Goal: Complete application form: Complete application form

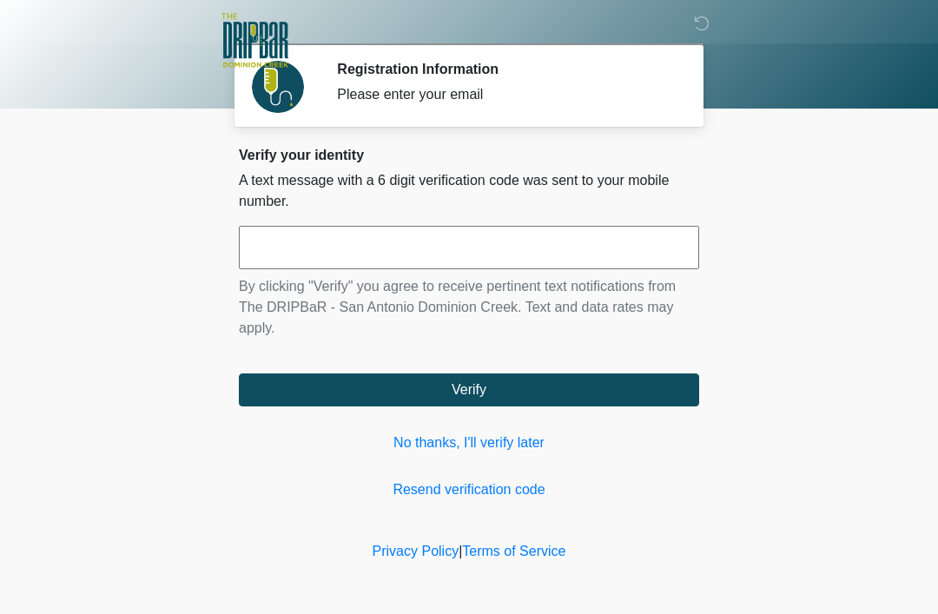
click at [319, 242] on input "text" at bounding box center [469, 247] width 461 height 43
type input "******"
click at [516, 387] on button "Verify" at bounding box center [469, 390] width 461 height 33
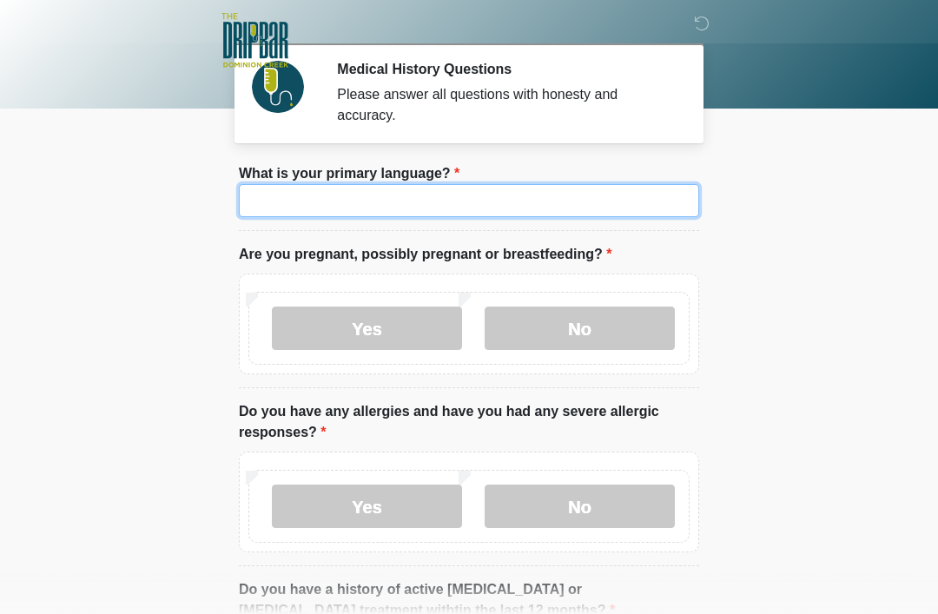
click at [323, 208] on input "What is your primary language?" at bounding box center [469, 200] width 461 height 33
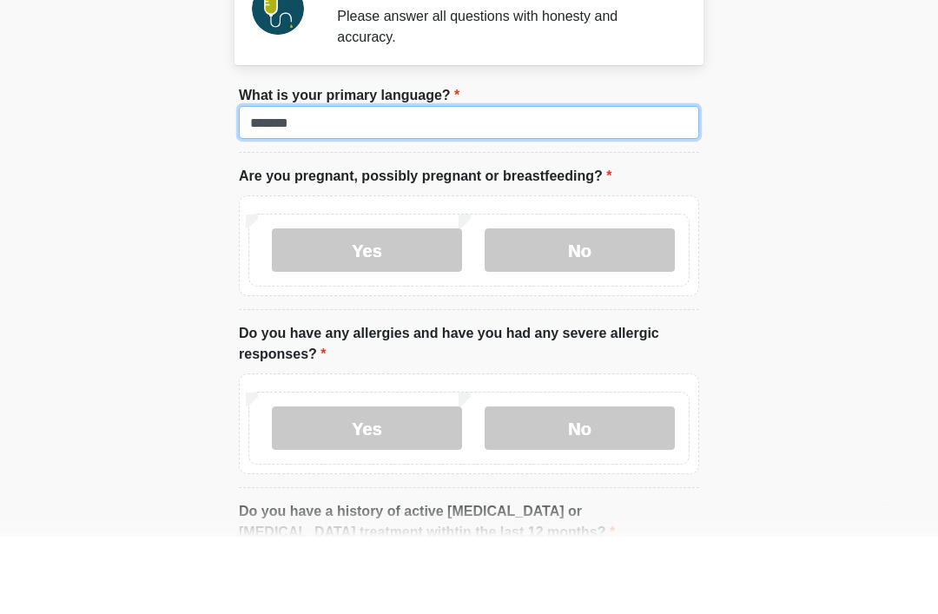
type input "*******"
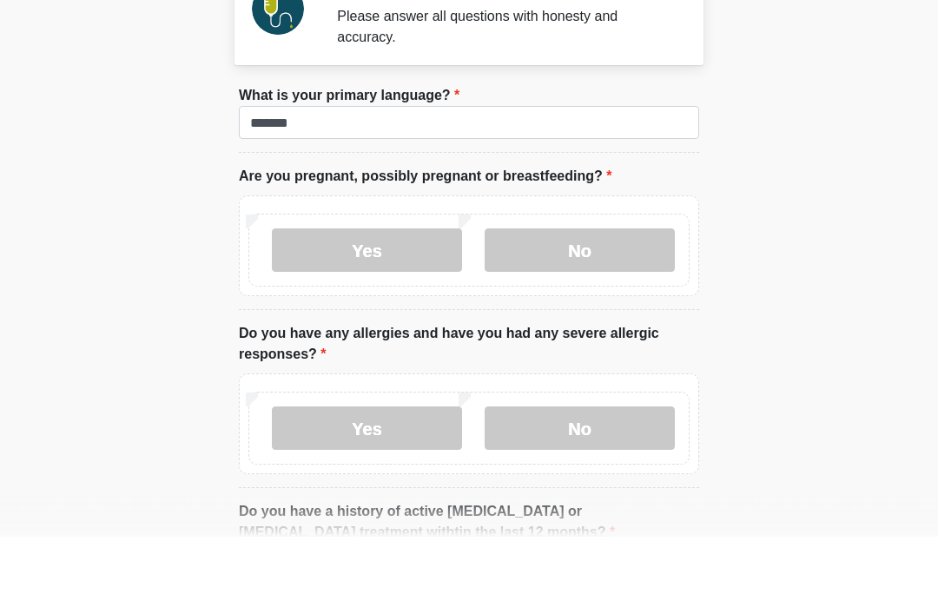
click at [576, 307] on label "No" at bounding box center [580, 328] width 190 height 43
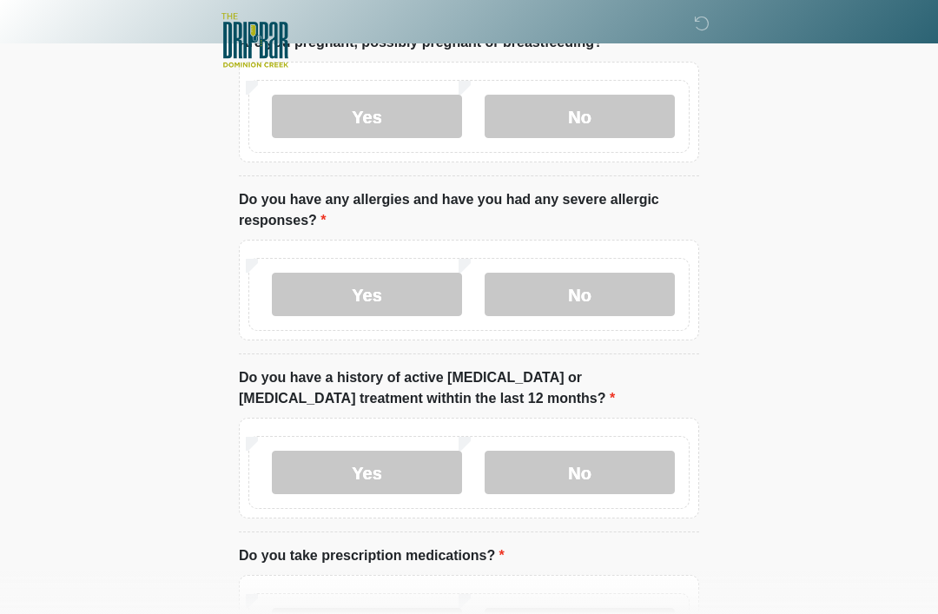
scroll to position [279, 0]
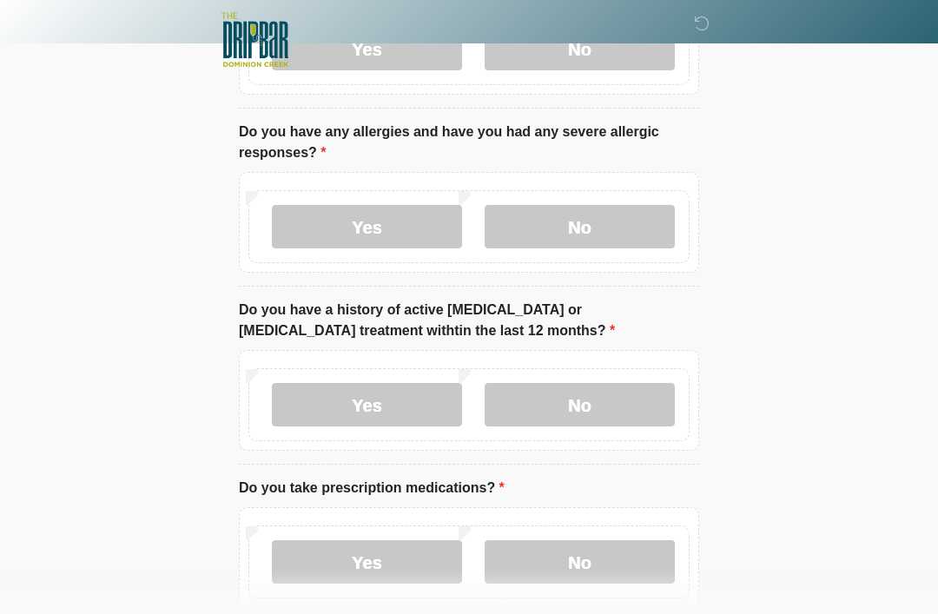
click at [365, 233] on label "Yes" at bounding box center [367, 227] width 190 height 43
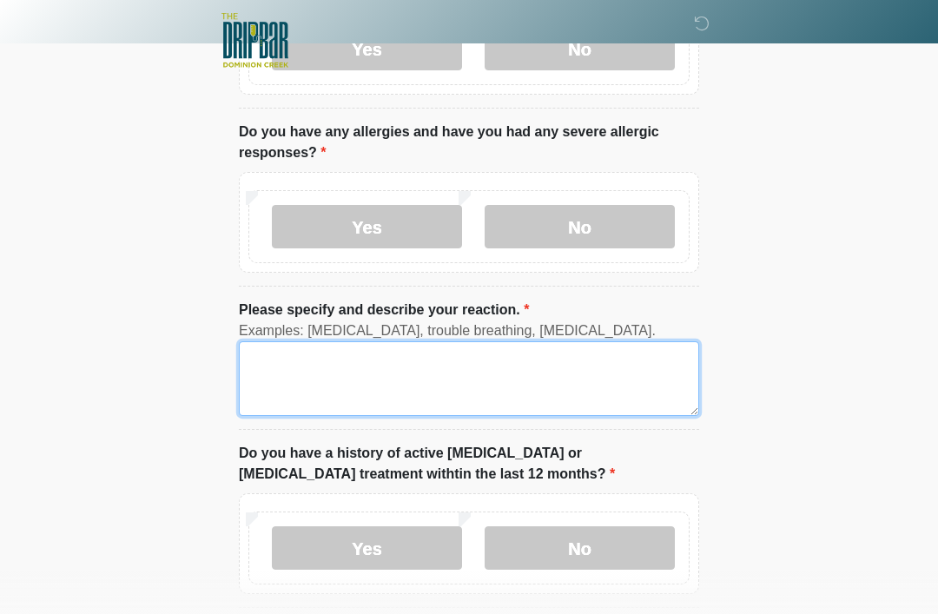
click at [285, 362] on textarea "Please specify and describe your reaction." at bounding box center [469, 378] width 461 height 75
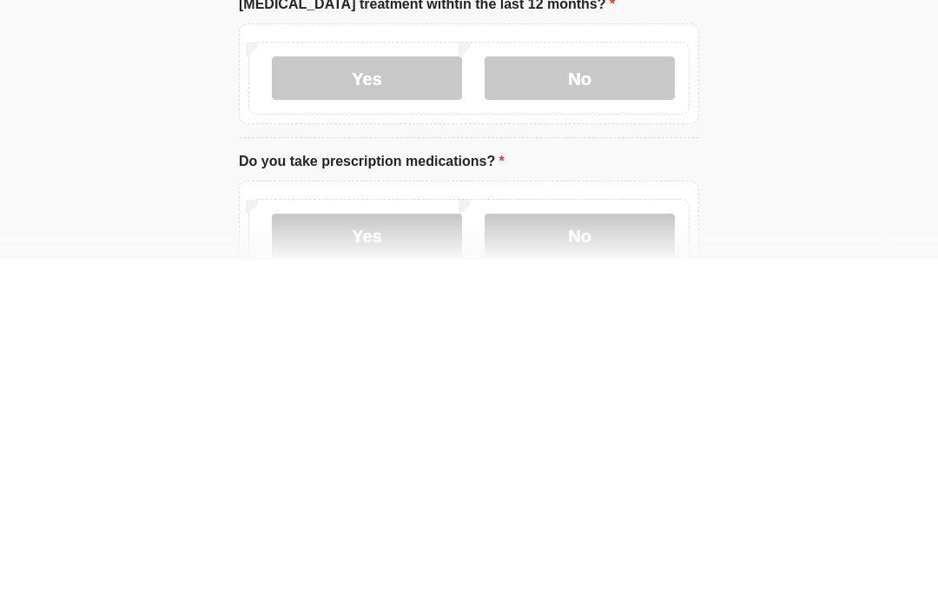
scroll to position [396, 0]
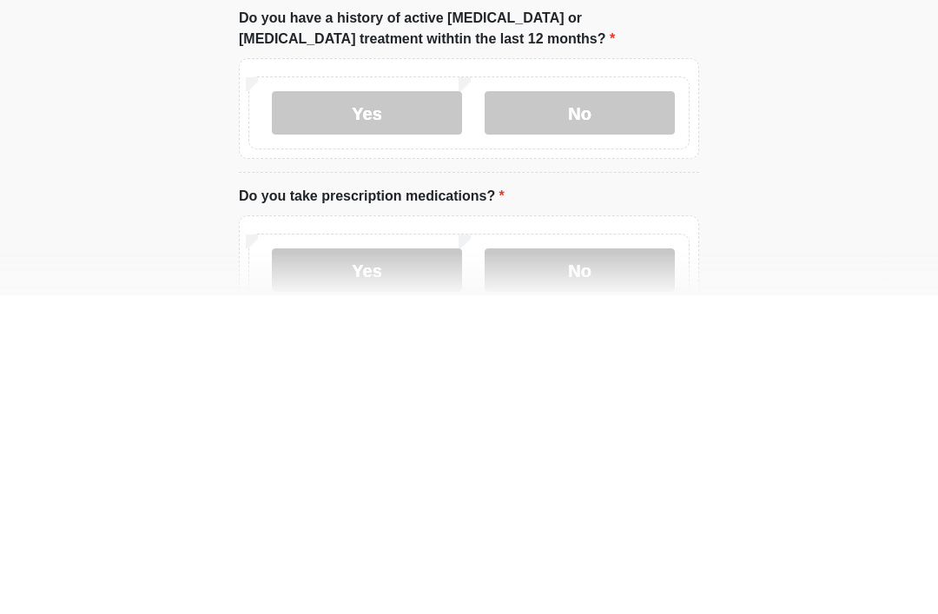
type textarea "**********"
click at [598, 410] on label "No" at bounding box center [580, 431] width 190 height 43
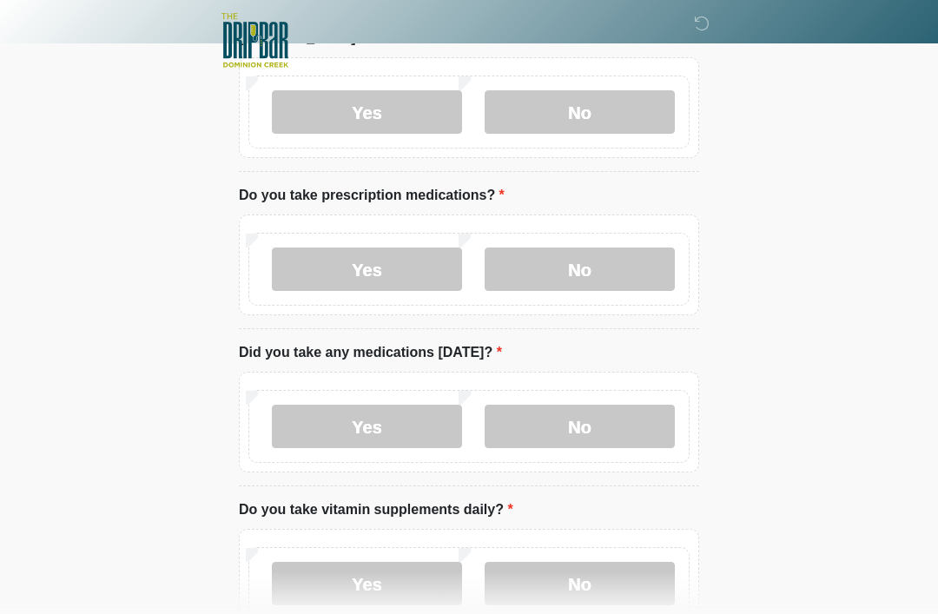
click at [391, 269] on label "Yes" at bounding box center [367, 269] width 190 height 43
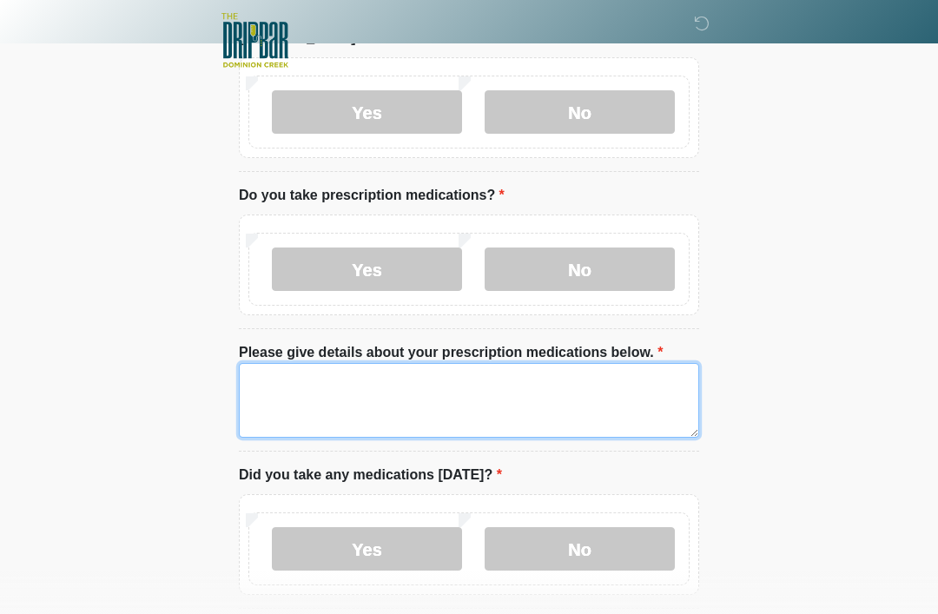
click at [284, 373] on textarea "Please give details about your prescription medications below." at bounding box center [469, 400] width 461 height 75
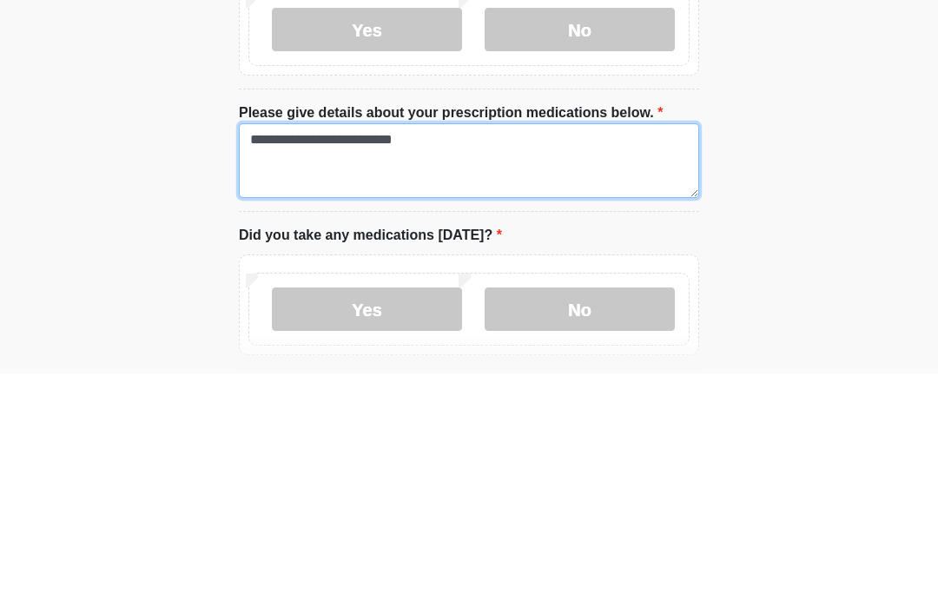
click at [295, 364] on textarea "**********" at bounding box center [469, 401] width 461 height 75
click at [425, 364] on textarea "**********" at bounding box center [469, 401] width 461 height 75
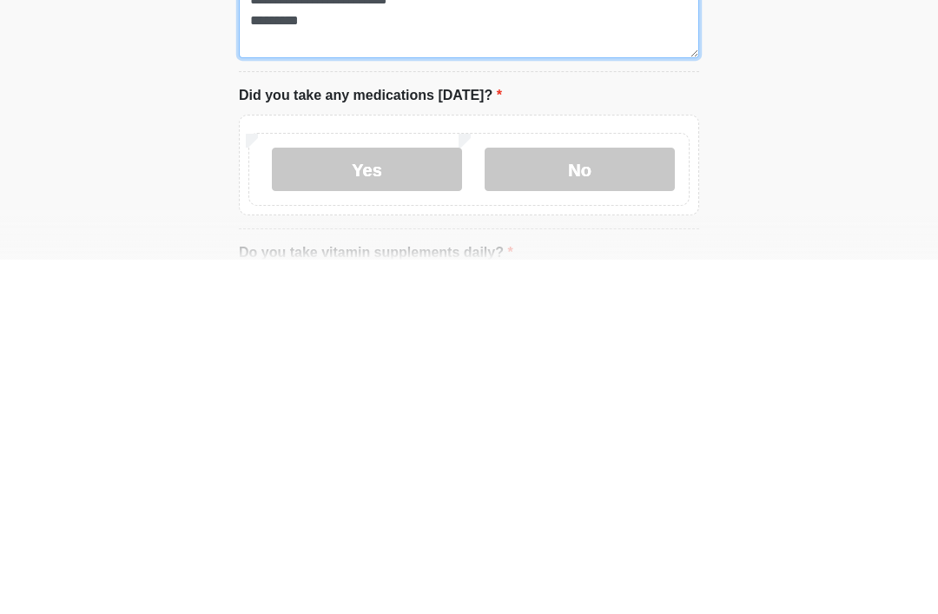
type textarea "**********"
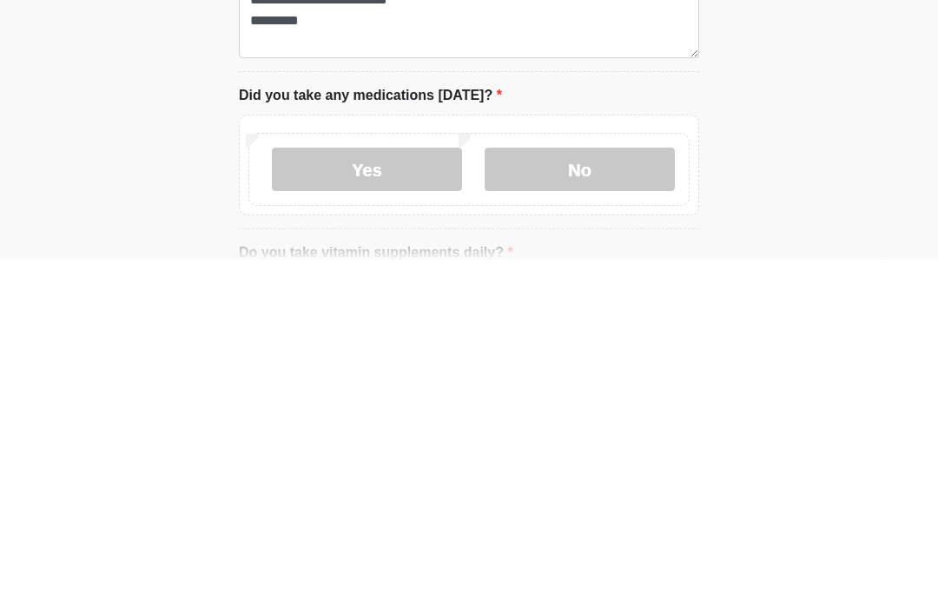
click at [575, 502] on label "No" at bounding box center [580, 523] width 190 height 43
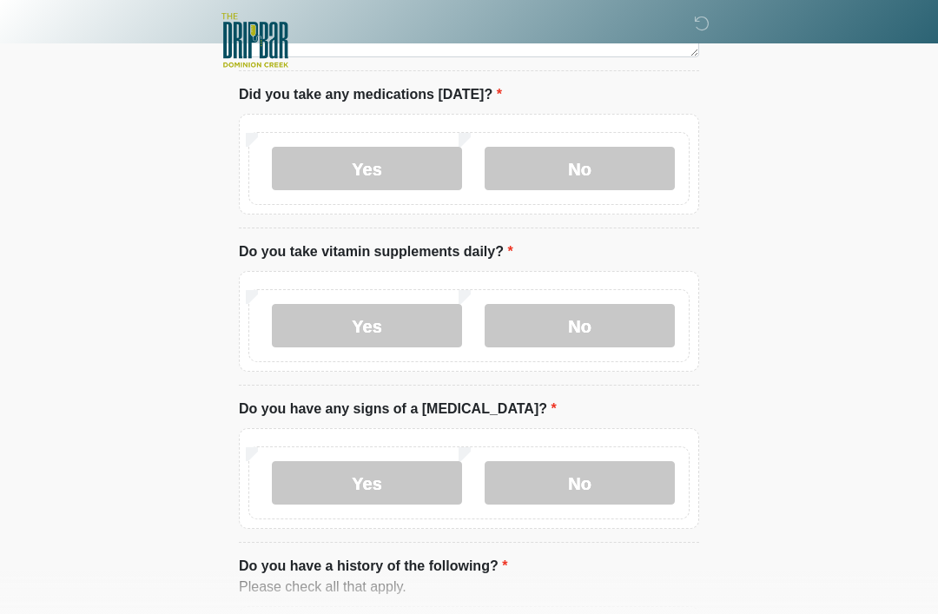
click at [572, 315] on label "No" at bounding box center [580, 325] width 190 height 43
click at [570, 479] on label "No" at bounding box center [580, 482] width 190 height 43
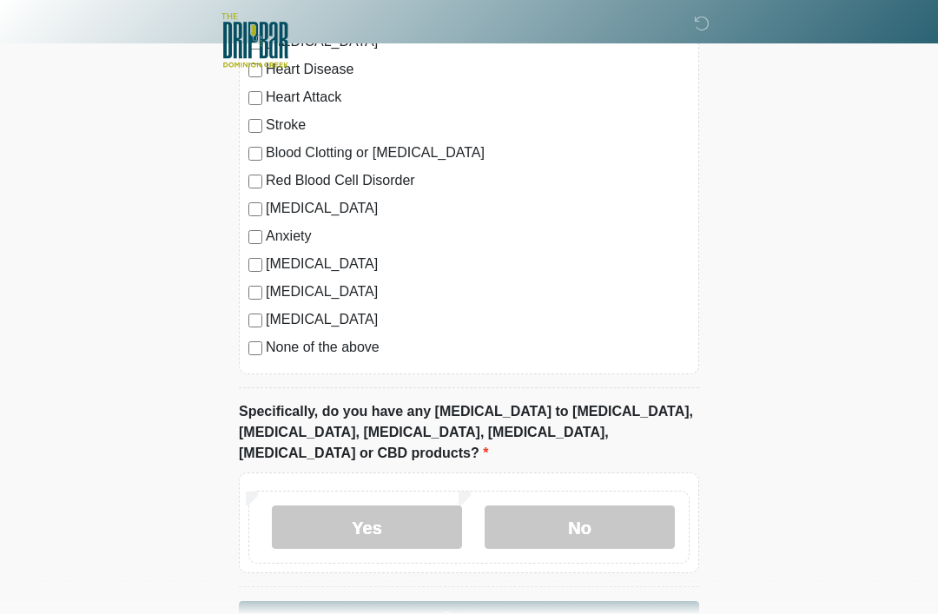
scroll to position [1714, 0]
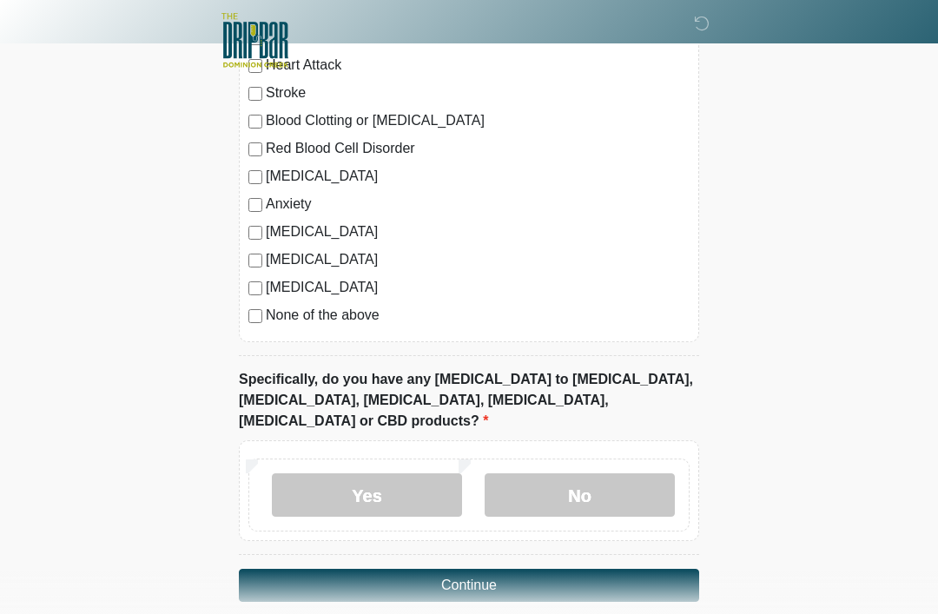
click at [584, 474] on label "No" at bounding box center [580, 495] width 190 height 43
click at [474, 569] on button "Continue" at bounding box center [469, 585] width 461 height 33
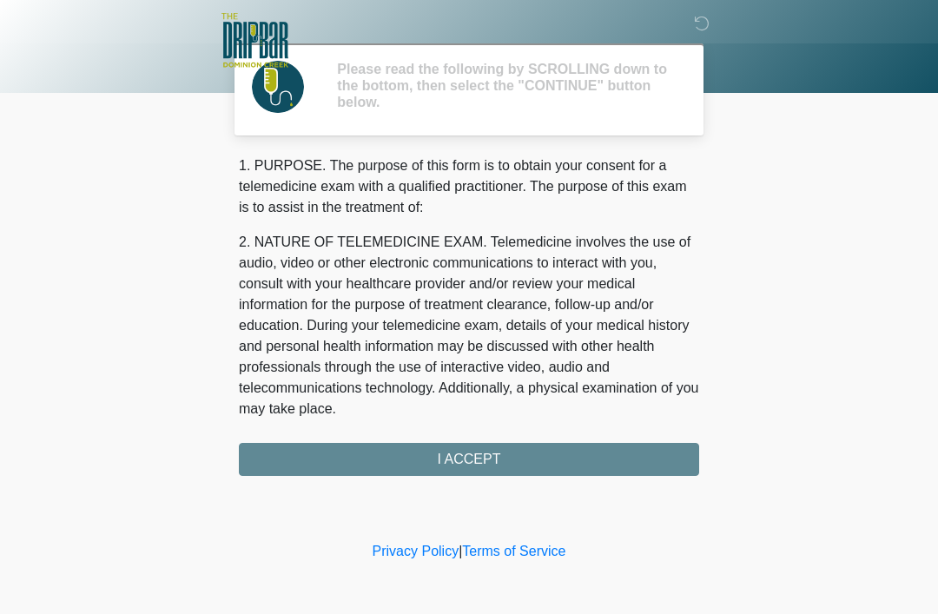
scroll to position [0, 0]
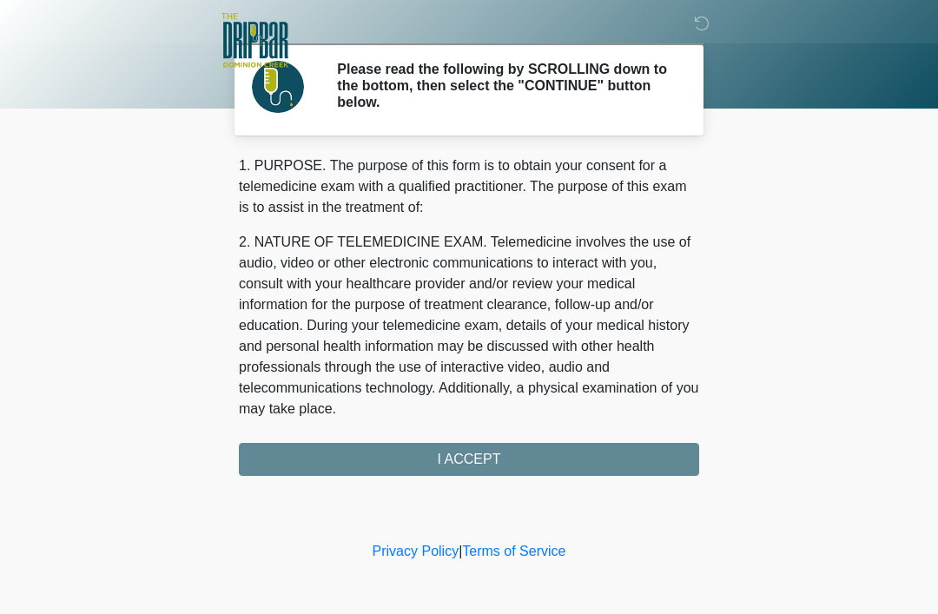
click at [479, 457] on div "1. PURPOSE. The purpose of this form is to obtain your consent for a telemedici…" at bounding box center [469, 316] width 461 height 321
click at [467, 454] on div "1. PURPOSE. The purpose of this form is to obtain your consent for a telemedici…" at bounding box center [469, 316] width 461 height 321
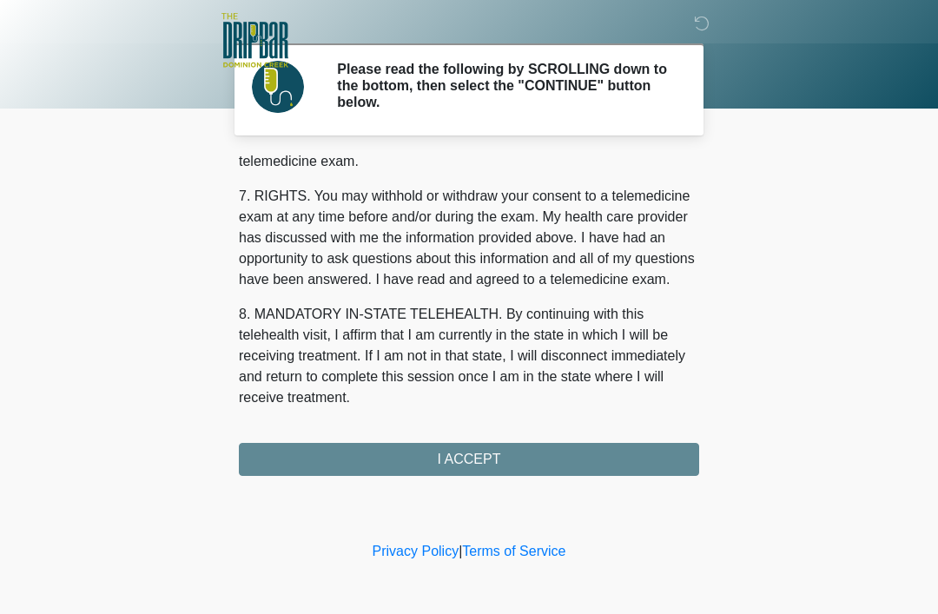
click at [468, 441] on div "1. PURPOSE. The purpose of this form is to obtain your consent for a telemedici…" at bounding box center [469, 316] width 461 height 321
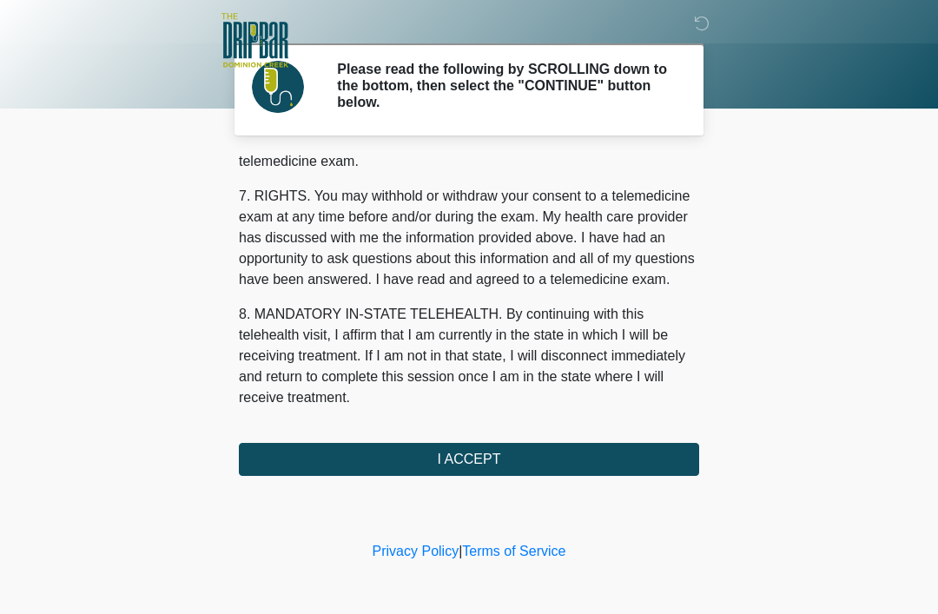
scroll to position [762, 0]
click at [469, 461] on button "I ACCEPT" at bounding box center [469, 459] width 461 height 33
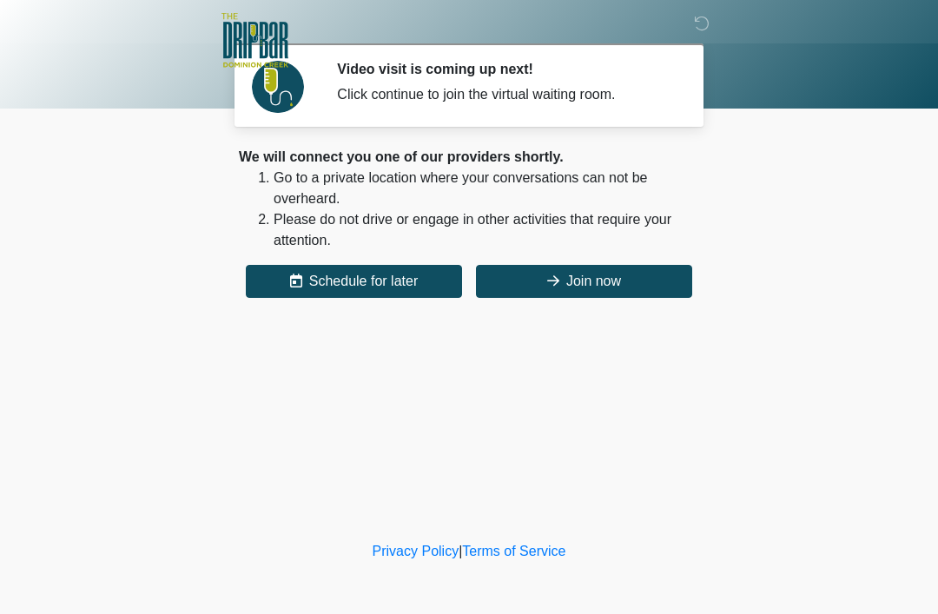
click at [574, 293] on button "Join now" at bounding box center [584, 281] width 216 height 33
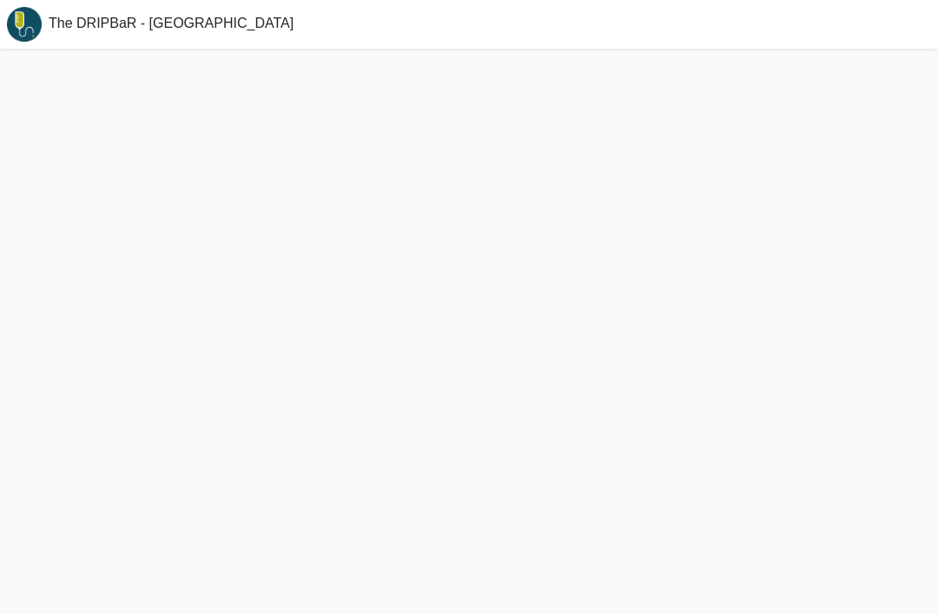
click at [586, 288] on div at bounding box center [469, 332] width 938 height 566
